Goal: Go to known website: Go to known website

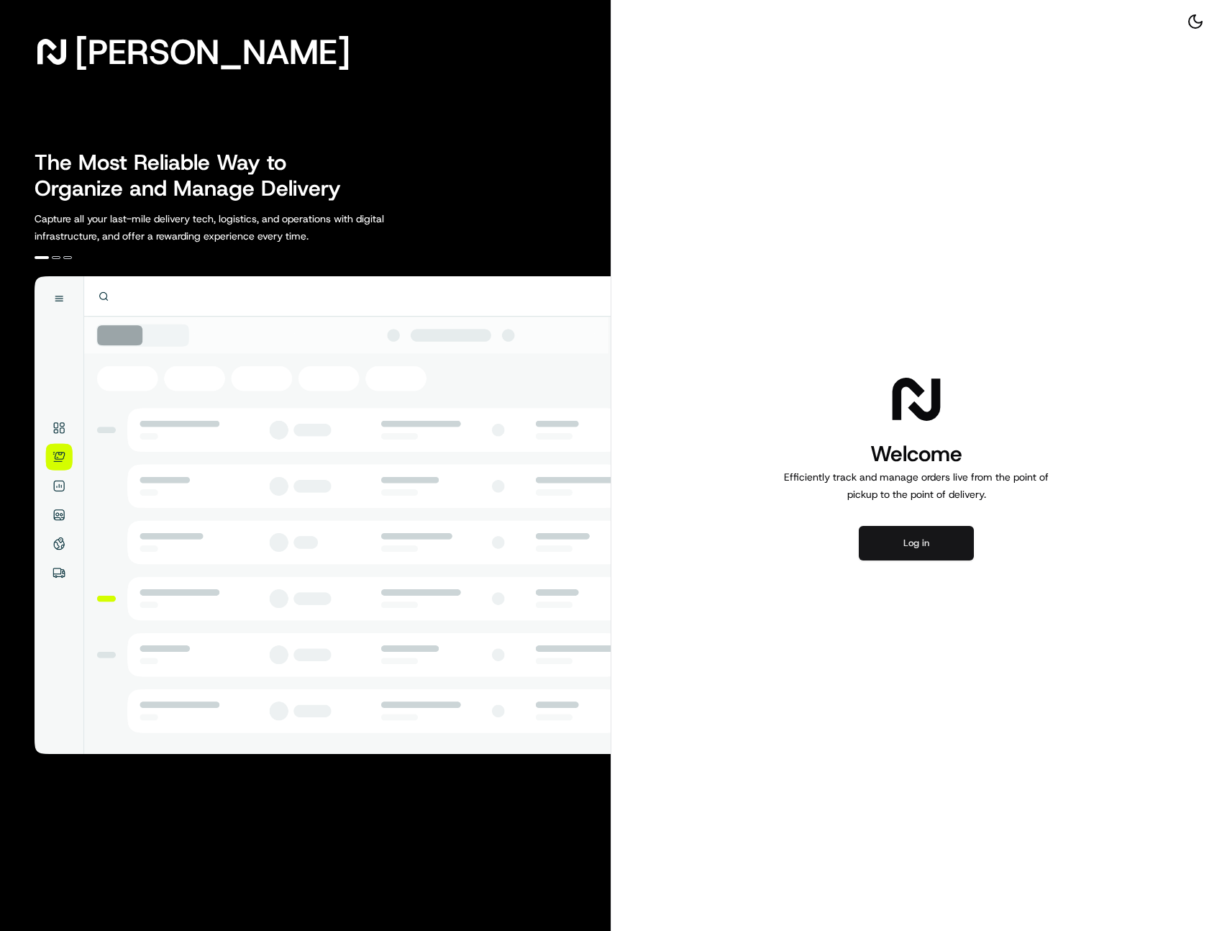
click at [937, 556] on button "Log in" at bounding box center [916, 543] width 115 height 35
